Goal: Transaction & Acquisition: Purchase product/service

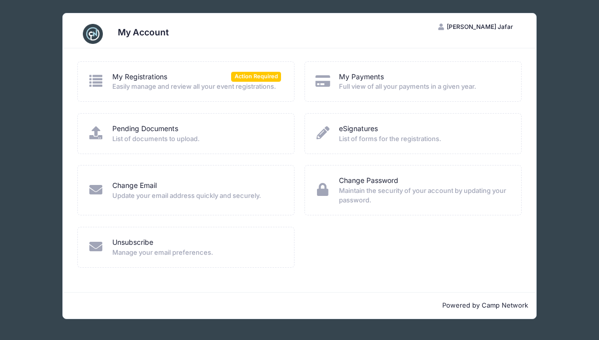
click at [264, 83] on span "Easily manage and review all your event registrations." at bounding box center [196, 87] width 169 height 10
click at [148, 77] on link "My Registrations" at bounding box center [139, 77] width 55 height 10
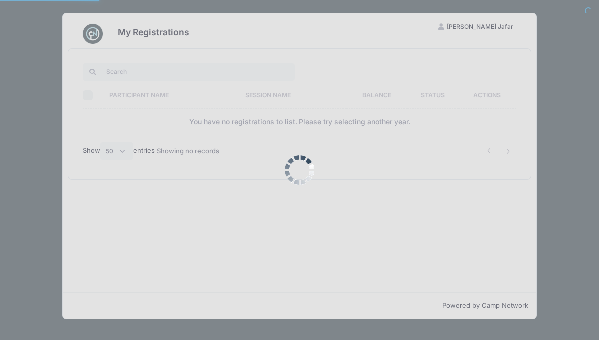
select select "50"
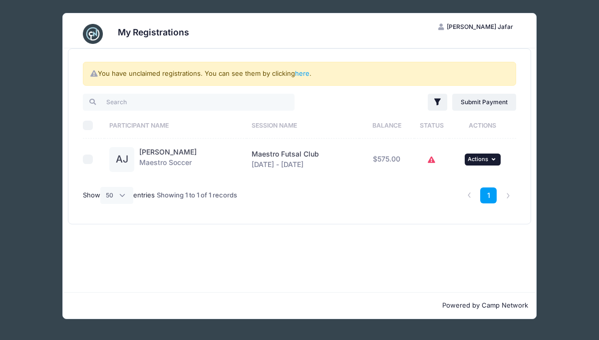
click at [486, 158] on span "Actions" at bounding box center [477, 159] width 20 height 7
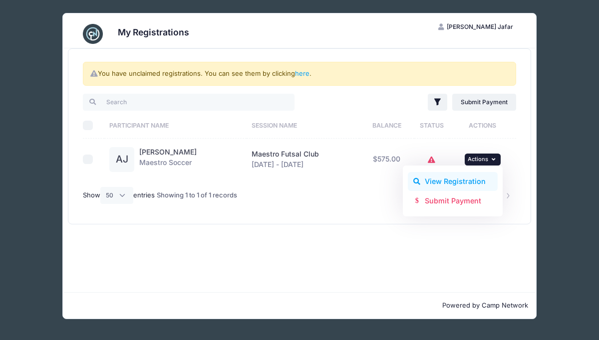
click at [458, 189] on link "View Registration" at bounding box center [453, 181] width 90 height 19
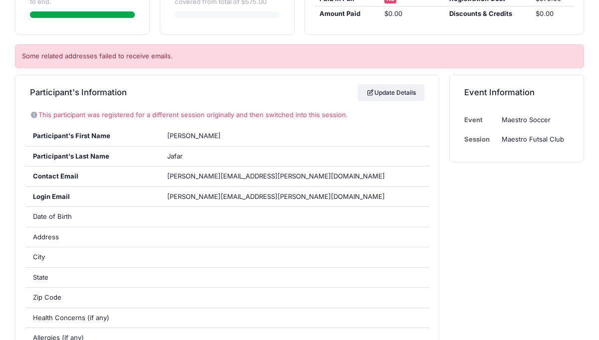
scroll to position [74, 0]
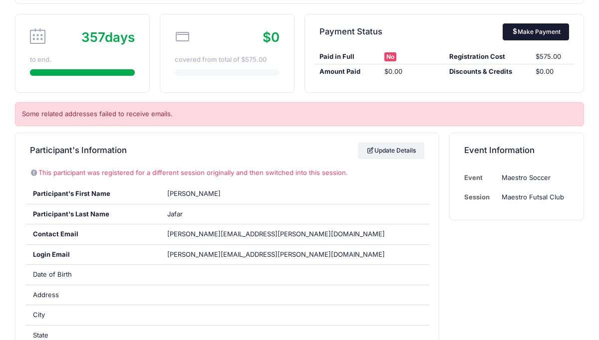
click at [533, 35] on link "Make Payment" at bounding box center [535, 31] width 66 height 17
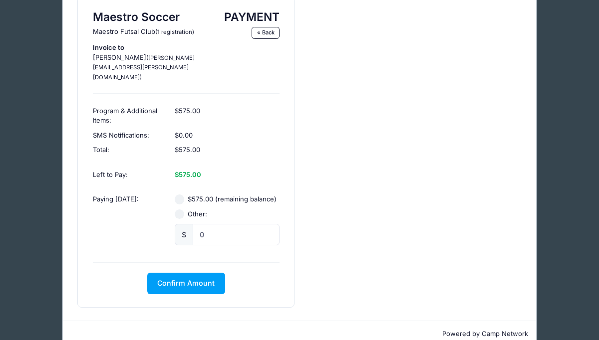
scroll to position [65, 0]
click at [184, 209] on div "Other:" at bounding box center [227, 214] width 105 height 10
click at [180, 209] on input "Other:" at bounding box center [180, 214] width 10 height 10
radio input "true"
click at [217, 223] on input "0" at bounding box center [236, 233] width 87 height 21
